Goal: Task Accomplishment & Management: Use online tool/utility

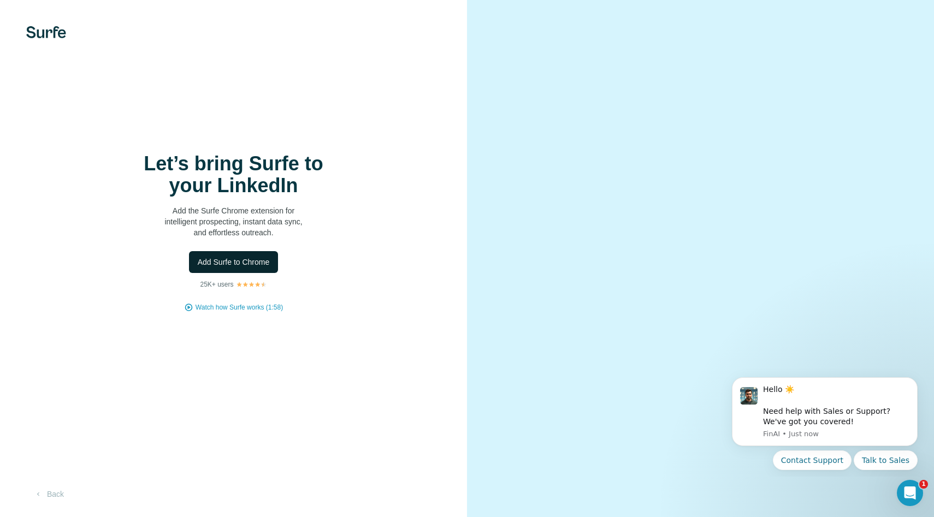
click at [241, 266] on span "Add Surfe to Chrome" at bounding box center [234, 262] width 72 height 11
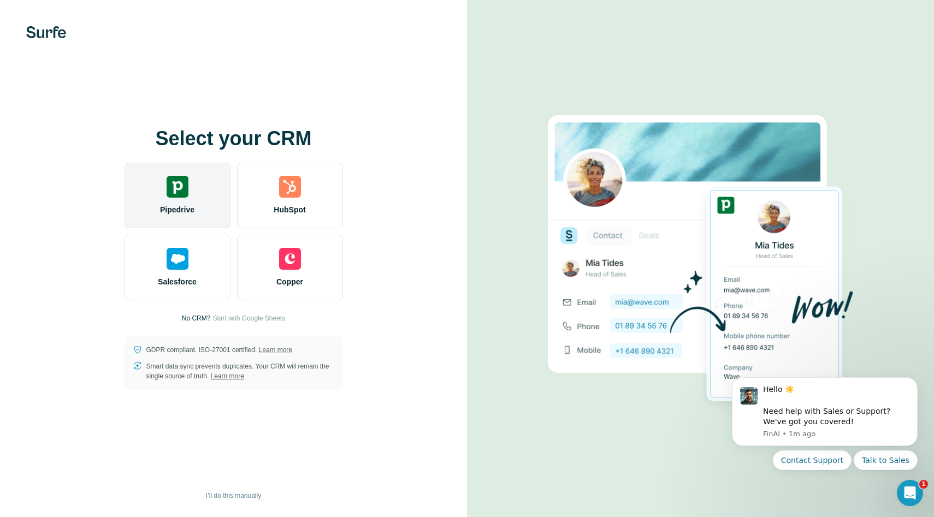
click at [181, 208] on span "Pipedrive" at bounding box center [177, 209] width 34 height 11
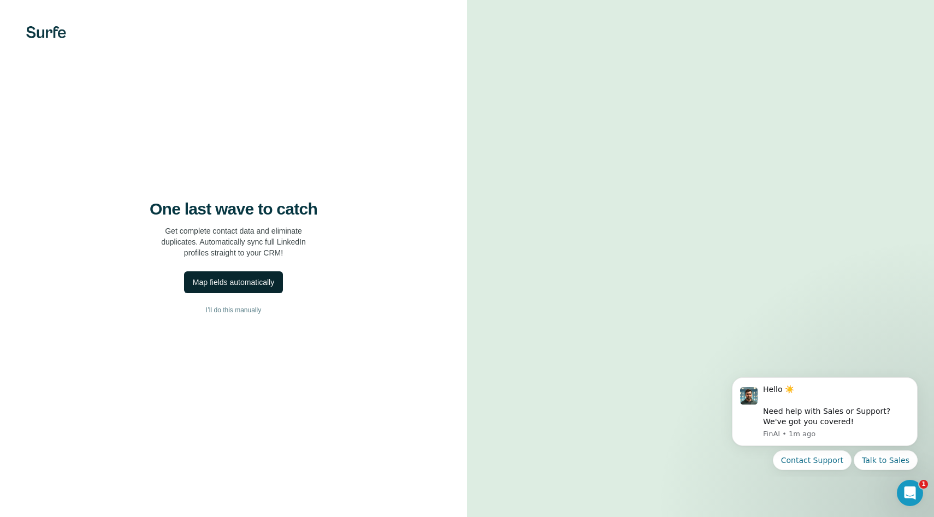
click at [260, 284] on div "Map fields automatically" at bounding box center [233, 282] width 81 height 11
